Goal: Navigation & Orientation: Find specific page/section

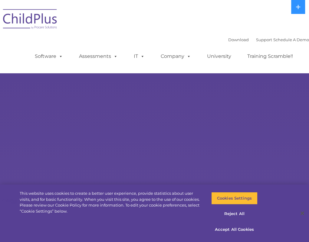
select select "MEDIUM"
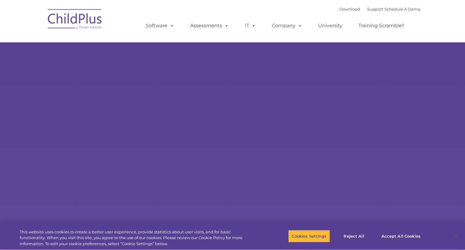
type input ""
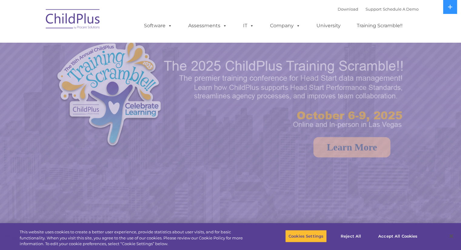
select select "MEDIUM"
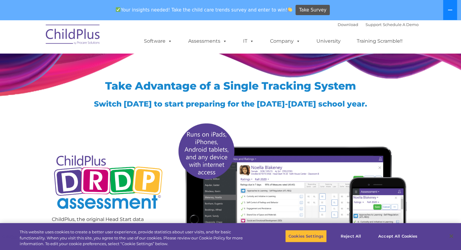
click at [450, 9] on icon at bounding box center [450, 10] width 5 height 5
